Goal: Answer question/provide support

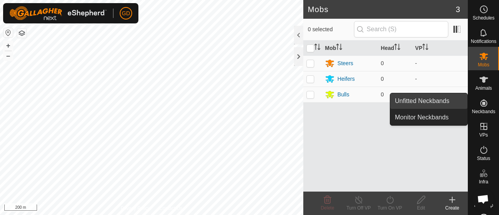
click at [429, 99] on link "Unfitted Neckbands" at bounding box center [428, 101] width 77 height 16
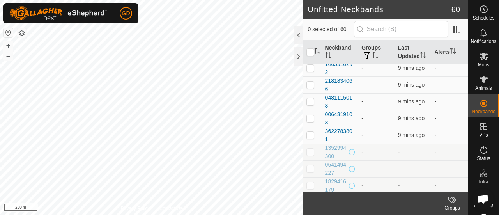
scroll to position [713, 0]
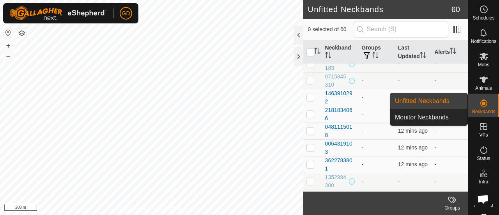
click at [480, 103] on icon at bounding box center [483, 102] width 7 height 7
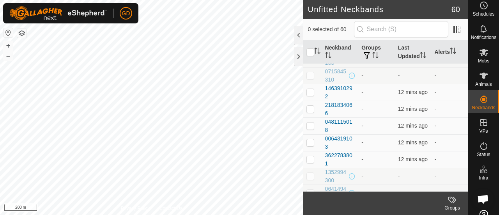
scroll to position [721, 0]
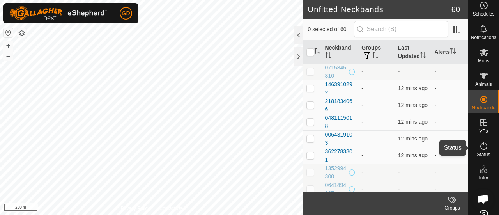
click at [482, 147] on icon at bounding box center [483, 145] width 9 height 9
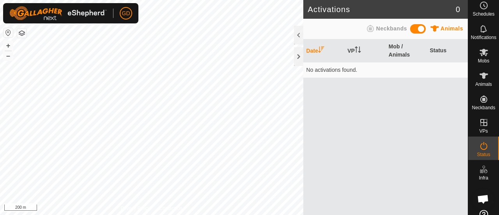
click at [373, 30] on icon at bounding box center [370, 28] width 7 height 7
click at [441, 27] on span "Animals" at bounding box center [452, 28] width 23 height 6
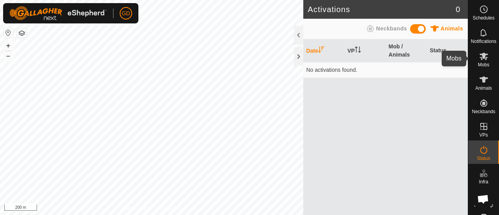
click at [481, 53] on icon at bounding box center [484, 56] width 9 height 7
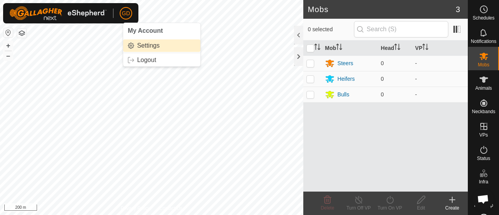
click at [142, 43] on link "Settings" at bounding box center [161, 45] width 77 height 12
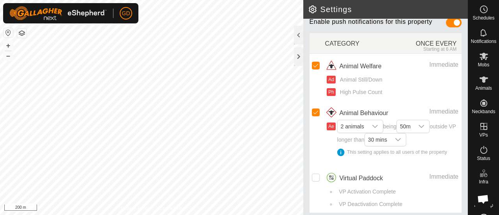
scroll to position [111, 0]
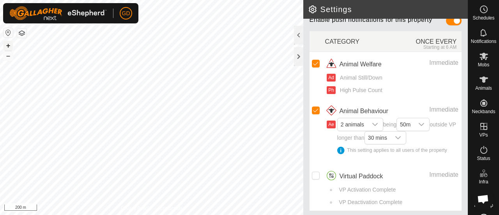
click at [9, 45] on button "+" at bounding box center [8, 45] width 9 height 9
click at [9, 44] on button "+" at bounding box center [8, 45] width 9 height 9
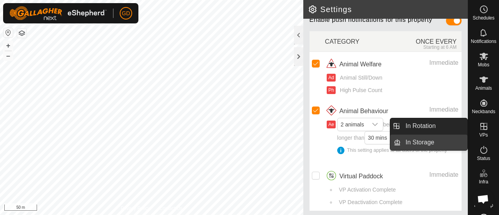
click at [420, 141] on link "In Storage" at bounding box center [434, 143] width 67 height 16
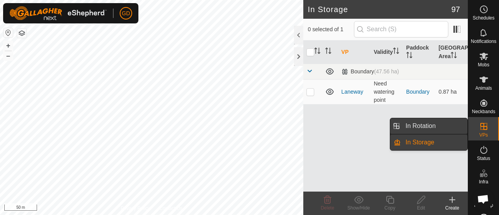
click at [429, 124] on link "In Rotation" at bounding box center [434, 126] width 67 height 16
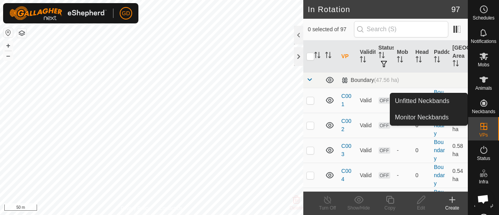
click at [481, 105] on icon at bounding box center [483, 102] width 7 height 7
click at [421, 113] on link "Monitor Neckbands" at bounding box center [428, 118] width 77 height 16
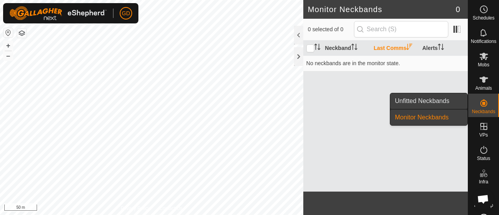
click at [422, 99] on link "Unfitted Neckbands" at bounding box center [428, 101] width 77 height 16
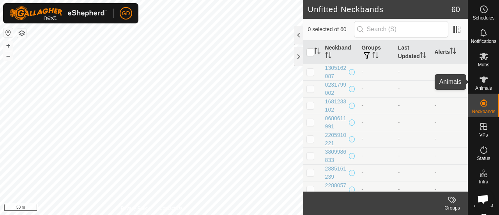
click at [487, 78] on es-animals-svg-icon at bounding box center [484, 79] width 14 height 12
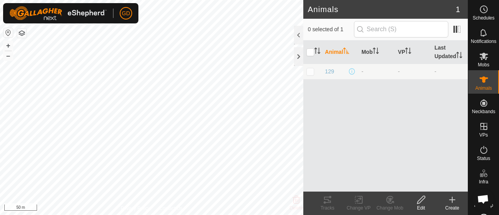
click at [452, 199] on icon at bounding box center [452, 199] width 0 height 5
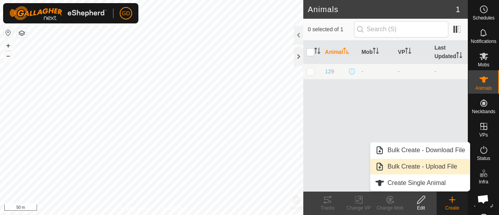
click at [406, 166] on link "Bulk Create - Upload File" at bounding box center [419, 167] width 99 height 16
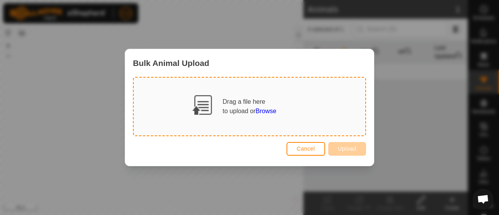
click at [266, 112] on span "Browse" at bounding box center [266, 111] width 21 height 7
click at [267, 110] on span "Browse" at bounding box center [266, 111] width 21 height 7
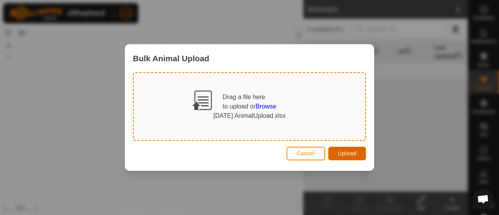
click at [342, 154] on span "Upload" at bounding box center [347, 153] width 18 height 6
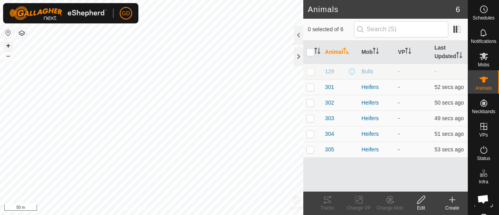
click at [7, 44] on button "+" at bounding box center [8, 45] width 9 height 9
click at [190, 0] on html "GD Schedules Notifications Mobs Animals Neckbands VPs Status Infra Heatmap Help…" at bounding box center [249, 107] width 499 height 215
click at [311, 88] on p-checkbox at bounding box center [311, 87] width 8 height 6
checkbox input "false"
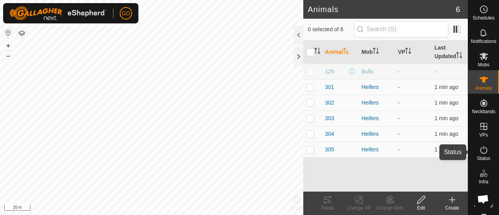
click at [479, 151] on icon at bounding box center [483, 149] width 9 height 9
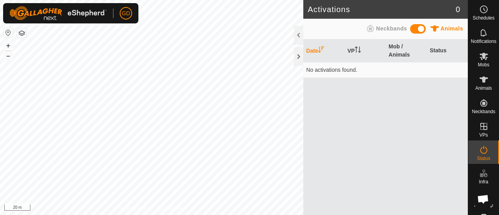
click at [390, 28] on span "Neckbands" at bounding box center [391, 28] width 31 height 6
click at [441, 29] on span "Animals" at bounding box center [452, 28] width 23 height 6
click at [480, 81] on icon at bounding box center [484, 79] width 9 height 6
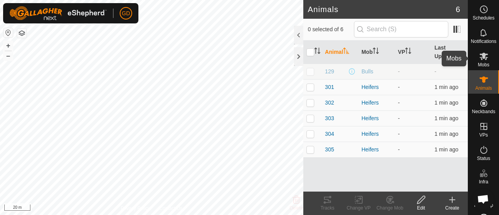
click at [480, 58] on icon at bounding box center [484, 56] width 9 height 7
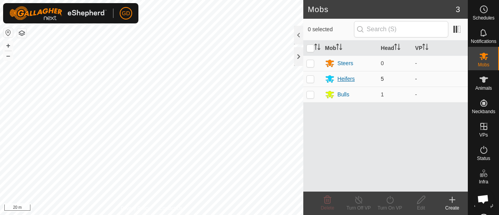
click at [345, 78] on div "Heifers" at bounding box center [346, 79] width 17 height 8
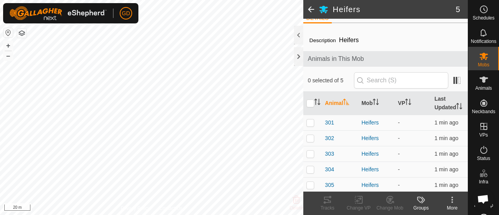
scroll to position [11, 0]
click at [327, 121] on span "301" at bounding box center [329, 122] width 9 height 8
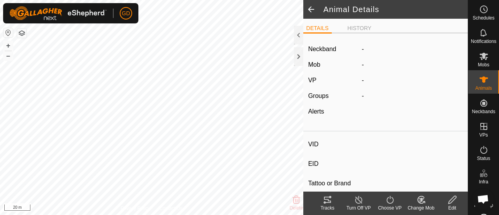
type input "301"
type input "982123826118450"
type input "-"
type input "Droughtmaster"
type input "-"
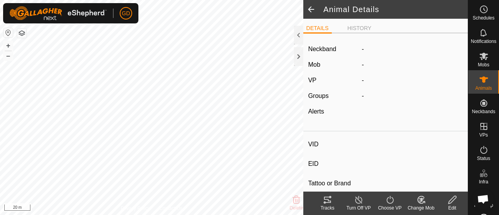
type input "-"
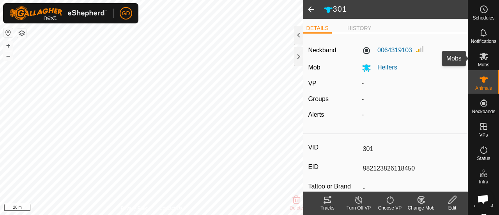
click at [481, 55] on icon at bounding box center [484, 56] width 9 height 7
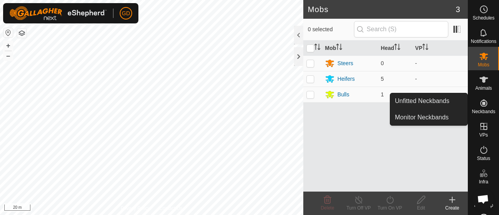
click at [479, 103] on icon at bounding box center [483, 102] width 9 height 9
click at [437, 97] on link "Unfitted Neckbands" at bounding box center [428, 101] width 77 height 16
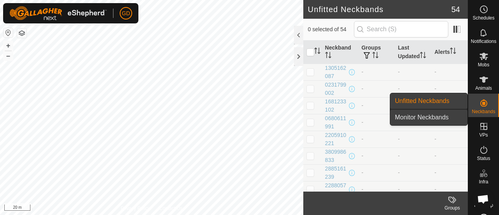
click at [434, 114] on link "Monitor Neckbands" at bounding box center [428, 118] width 77 height 16
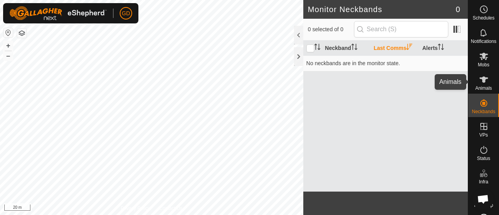
click at [480, 81] on icon at bounding box center [484, 79] width 9 height 6
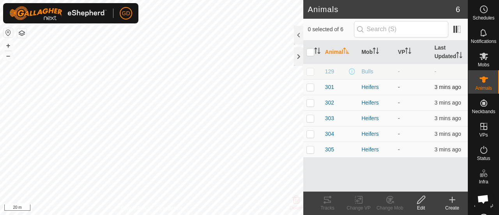
click at [312, 85] on p-checkbox at bounding box center [311, 87] width 8 height 6
checkbox input "true"
click at [327, 203] on icon at bounding box center [327, 199] width 9 height 9
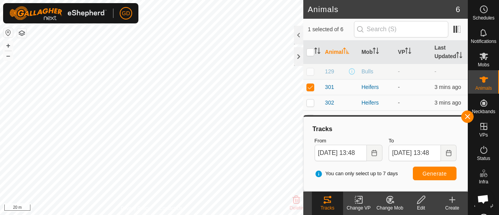
click at [327, 203] on icon at bounding box center [327, 199] width 9 height 9
click at [357, 200] on icon at bounding box center [358, 199] width 5 height 5
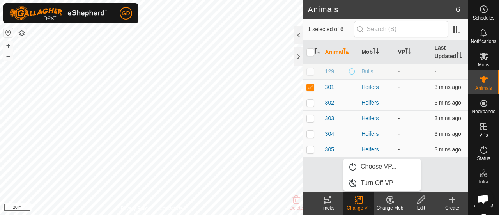
click at [389, 199] on icon at bounding box center [390, 200] width 5 height 4
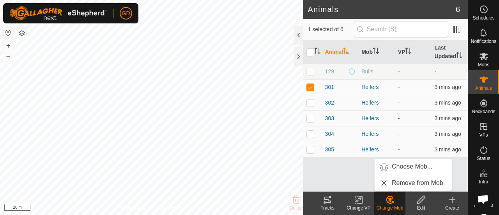
click at [420, 200] on icon at bounding box center [422, 199] width 10 height 9
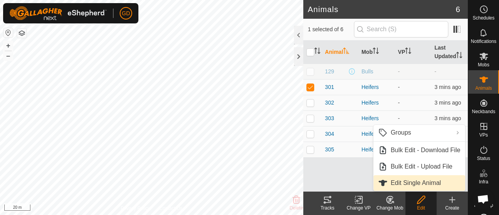
click at [412, 182] on link "Edit Single Animal" at bounding box center [420, 183] width 92 height 16
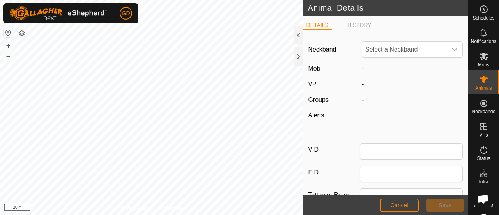
type input "301"
type input "982123826118450"
type input "Droughtmaster"
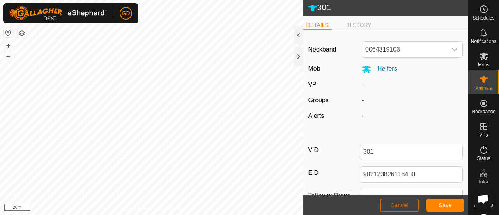
click at [395, 206] on span "Cancel" at bounding box center [399, 205] width 18 height 6
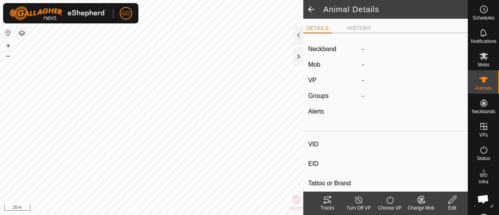
type input "301"
type input "982123826118450"
type input "-"
type input "Droughtmaster"
type input "-"
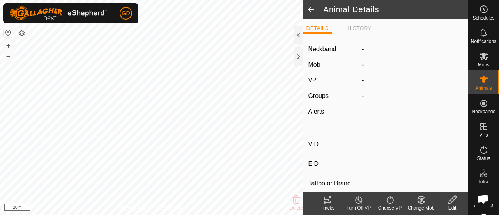
type input "-"
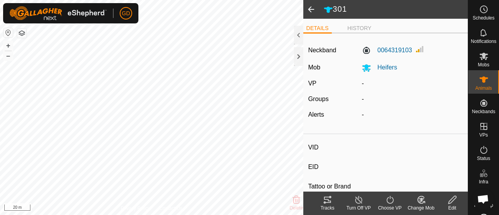
type input "304"
type input "982123826118446"
type input "-"
type input "Droughtmaster"
type input "-"
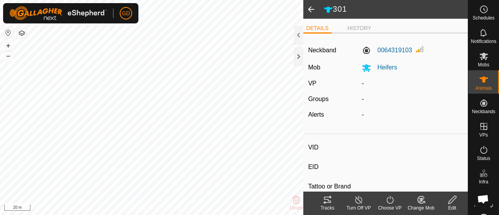
type input "-"
type input "303"
type input "982123826118150"
type input "-"
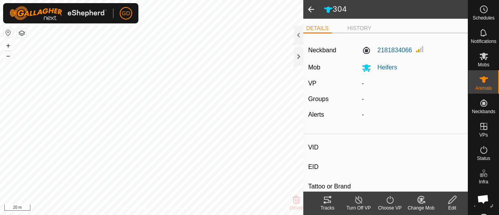
type input "Droughtmaster"
type input "-"
click at [7, 45] on button "+" at bounding box center [8, 45] width 9 height 9
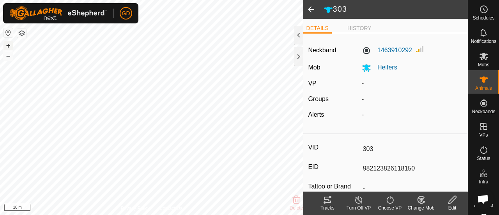
click at [7, 45] on button "+" at bounding box center [8, 45] width 9 height 9
type input "302"
type input "982123826118025"
type input "-"
type input "Droughtmaster"
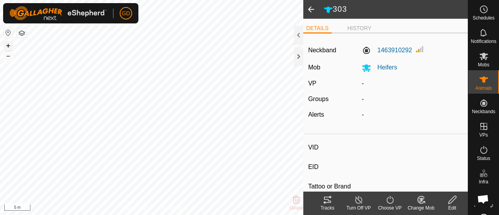
type input "-"
type input "301"
type input "982123826118450"
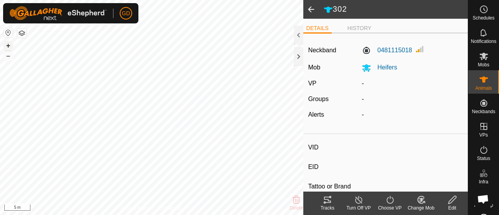
type input "-"
type input "Droughtmaster"
type input "-"
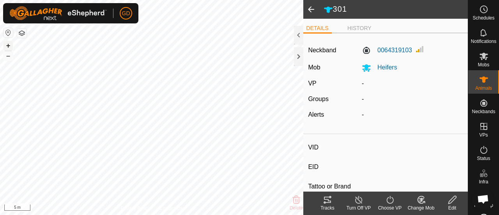
type input "302"
type input "982123826118025"
type input "-"
type input "Droughtmaster"
type input "-"
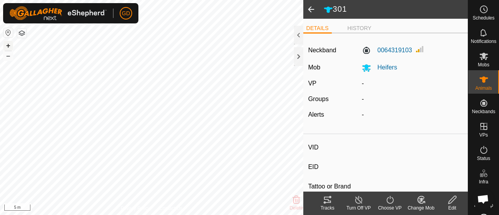
type input "-"
type input "305"
type input "982123862118063"
type input "-"
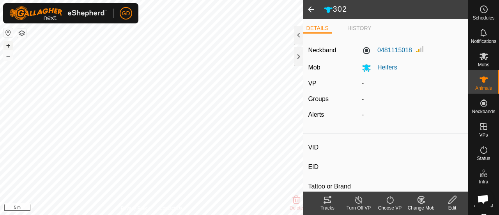
type input "Droughtmaster"
type input "-"
type input "303"
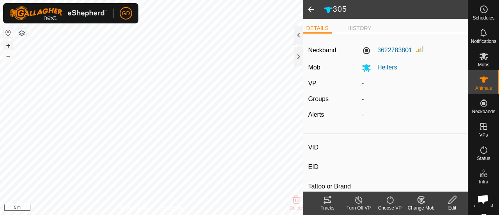
type input "982123826118150"
type input "-"
type input "Droughtmaster"
type input "-"
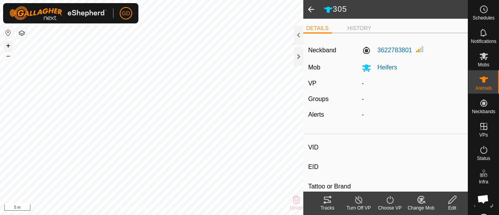
type input "-"
type input "304"
type input "982123826118446"
type input "-"
type input "Droughtmaster"
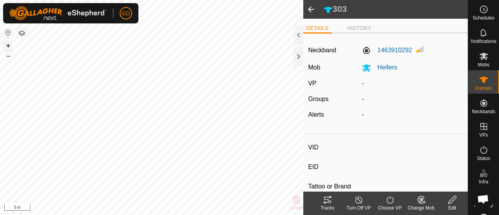
type input "-"
click at [8, 57] on button "–" at bounding box center [8, 55] width 9 height 9
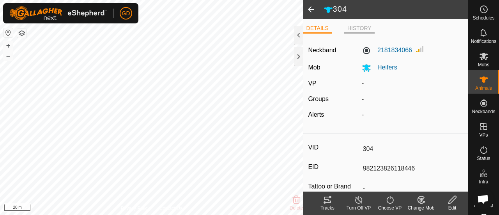
click at [356, 28] on li "HISTORY" at bounding box center [359, 28] width 30 height 9
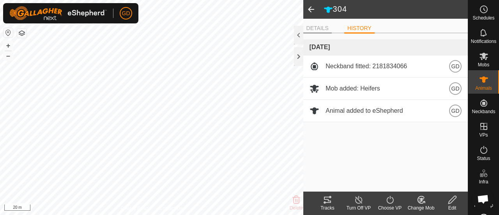
click at [316, 28] on li "DETAILS" at bounding box center [317, 28] width 28 height 9
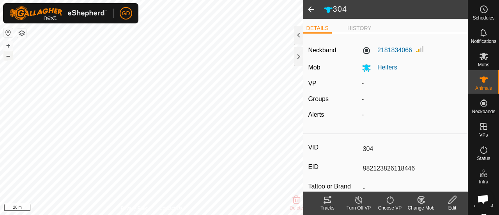
click at [9, 56] on button "–" at bounding box center [8, 55] width 9 height 9
click at [8, 47] on button "+" at bounding box center [8, 45] width 9 height 9
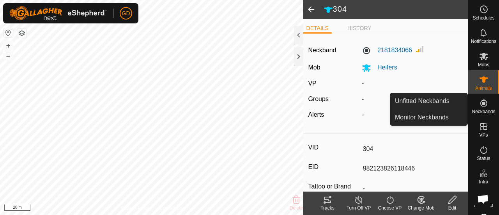
click at [482, 105] on icon at bounding box center [483, 102] width 9 height 9
click at [428, 116] on link "Monitor Neckbands" at bounding box center [428, 118] width 77 height 16
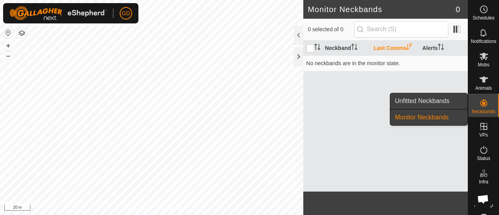
click at [418, 99] on link "Unfitted Neckbands" at bounding box center [428, 101] width 77 height 16
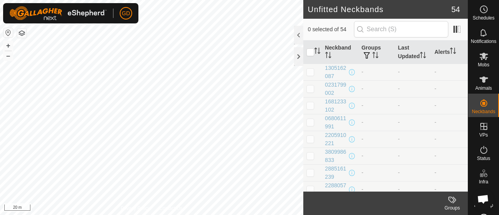
type textarea "Have taken neckbands out of hibernation and they are active, in the context of …"
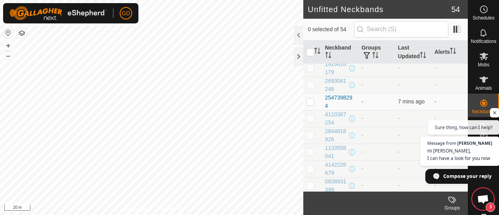
scroll to position [770, 0]
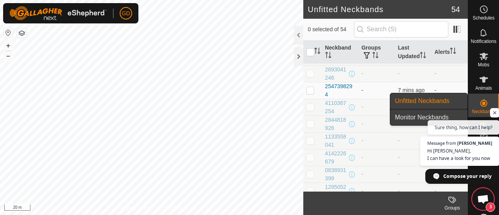
click at [411, 119] on link "Monitor Neckbands" at bounding box center [428, 118] width 77 height 16
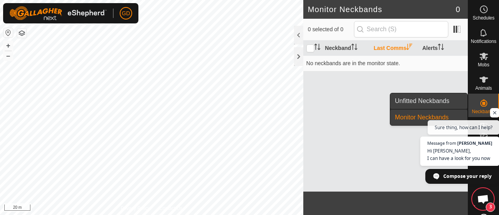
click at [424, 101] on link "Unfitted Neckbands" at bounding box center [428, 101] width 77 height 16
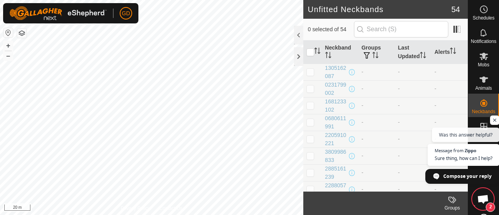
type textarea "You will see one unfitted neckband (green triangle), which is one I activated a…"
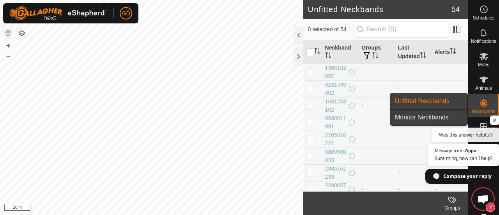
click at [425, 117] on link "Monitor Neckbands" at bounding box center [428, 118] width 77 height 16
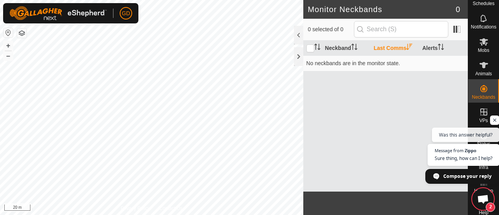
scroll to position [25, 0]
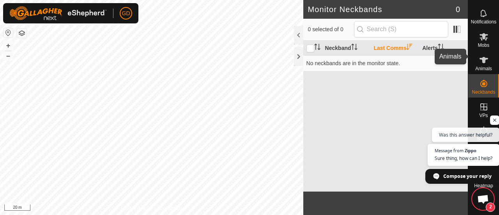
click at [479, 57] on icon at bounding box center [483, 59] width 9 height 9
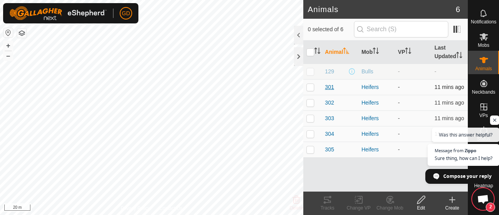
click at [329, 86] on span "301" at bounding box center [329, 87] width 9 height 8
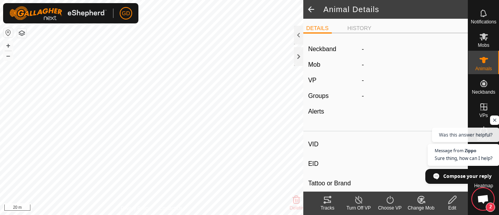
type input "301"
type input "982123826118450"
type input "-"
type input "Droughtmaster"
type input "-"
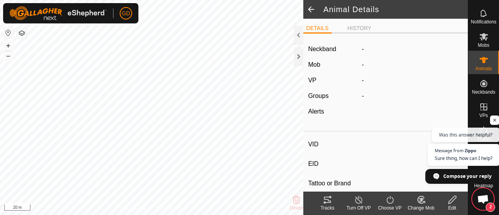
type input "-"
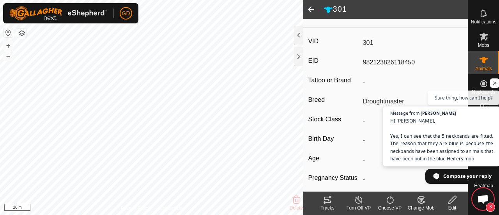
scroll to position [312, 0]
click at [464, 152] on span "HI Glenn, Yes, I can see that the 5 neckbands are fitted. The reason that they …" at bounding box center [441, 139] width 103 height 45
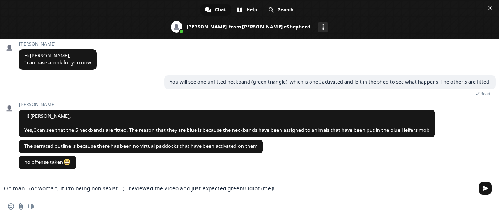
scroll to position [329, 0]
type textarea "Oh man...(or woman, if I'm being non sexist ;-)...reviewed the video and just e…"
click at [483, 188] on span "Send" at bounding box center [486, 188] width 6 height 6
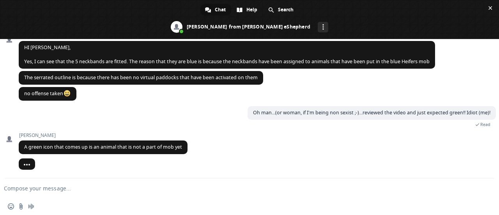
scroll to position [391, 0]
click at [57, 190] on textarea "Compose your message..." at bounding box center [237, 188] width 466 height 7
click at [74, 187] on textarea "Compose your message..." at bounding box center [237, 188] width 466 height 7
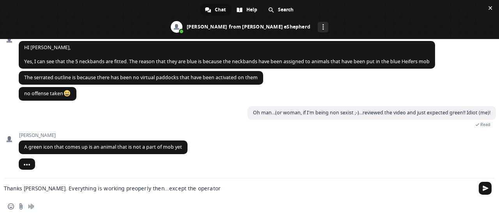
click at [113, 188] on textarea "Thanks Natasha. Everything is working preoperly then...except the operator" at bounding box center [237, 188] width 466 height 7
click at [196, 187] on textarea "Thanks Natasha. Everything is working properly then...except the operator" at bounding box center [237, 188] width 466 height 7
type textarea "Thanks Natasha. Everything is working properly then...except the operator :-). …"
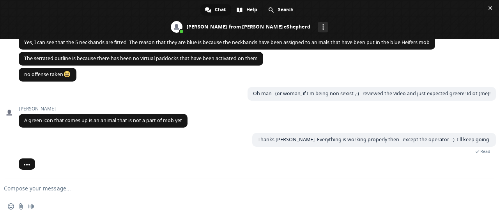
scroll to position [422, 0]
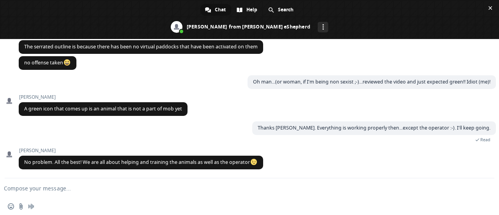
drag, startPoint x: 196, startPoint y: 187, endPoint x: 231, endPoint y: 199, distance: 37.1
click at [231, 199] on div "Insert an emoji Send a file Audio message" at bounding box center [249, 206] width 499 height 17
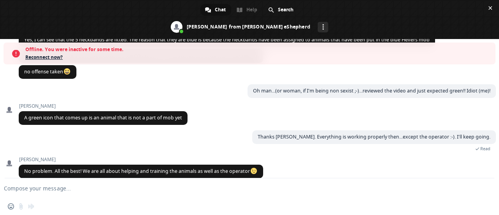
click at [231, 199] on div "Insert an emoji Send a file Audio message" at bounding box center [249, 206] width 499 height 17
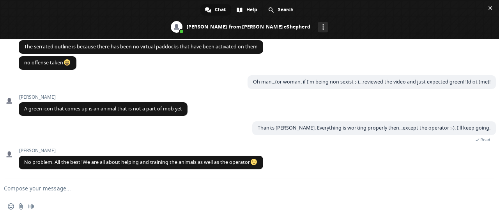
click at [231, 199] on div "Insert an emoji Send a file Audio message" at bounding box center [249, 206] width 499 height 17
